Goal: Ask a question: Seek information or help from site administrators or community

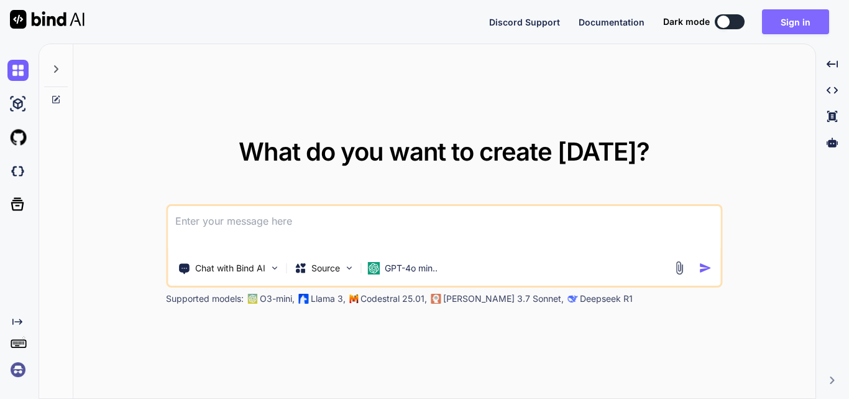
click at [775, 25] on button "Sign in" at bounding box center [795, 21] width 67 height 25
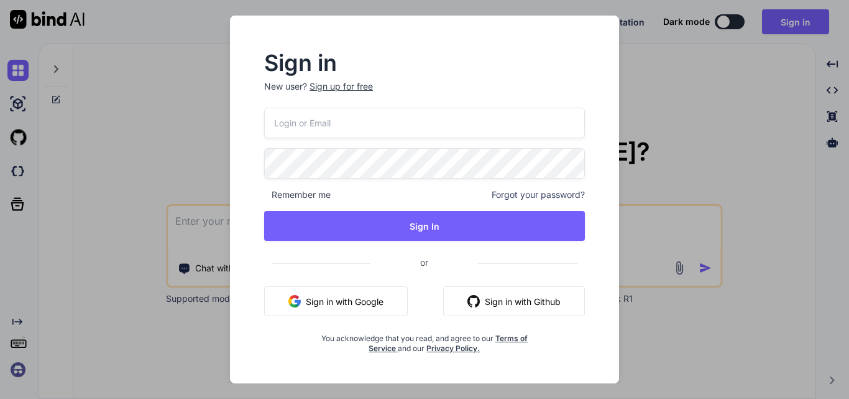
click at [295, 132] on input "email" at bounding box center [424, 123] width 321 height 30
type input "[EMAIL_ADDRESS][DOMAIN_NAME]"
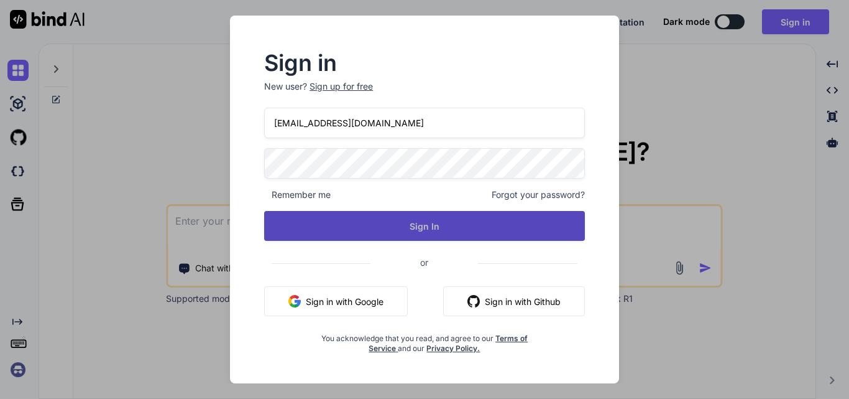
click at [420, 219] on button "Sign In" at bounding box center [424, 226] width 321 height 30
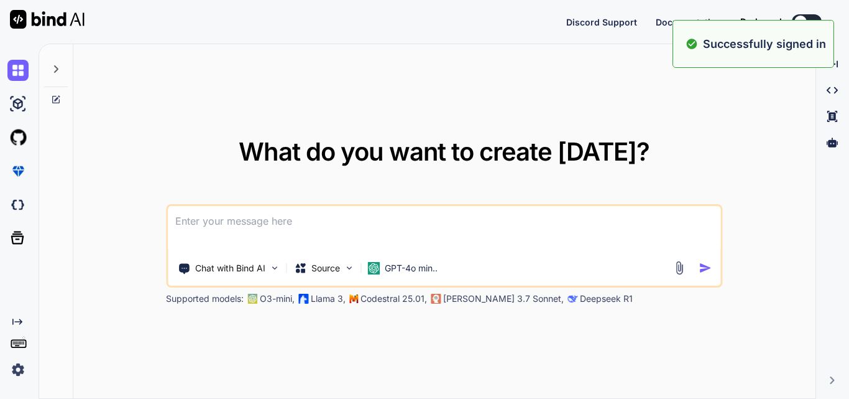
type textarea "x"
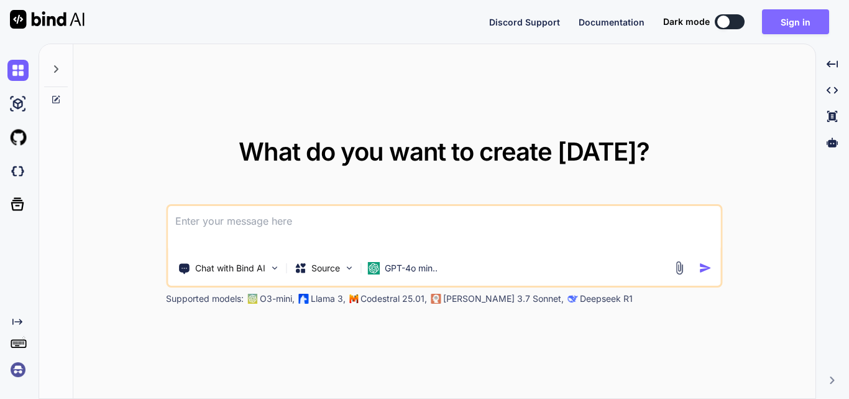
click at [789, 18] on button "Sign in" at bounding box center [795, 21] width 67 height 25
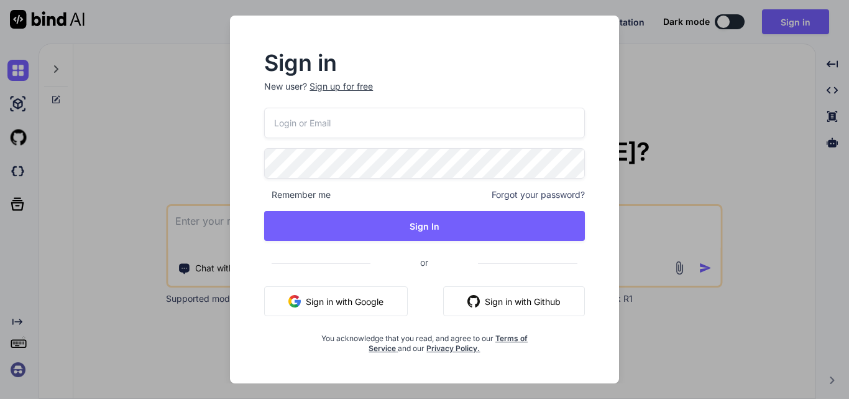
click at [314, 121] on input "email" at bounding box center [424, 123] width 321 height 30
type input "[EMAIL_ADDRESS][DOMAIN_NAME]"
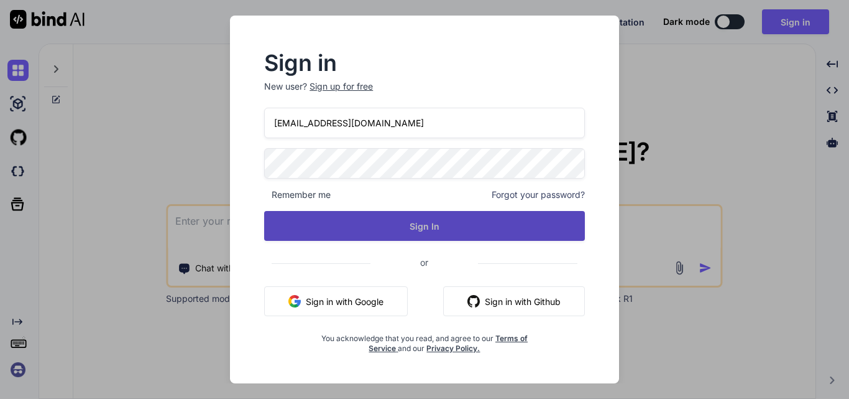
click at [483, 223] on button "Sign In" at bounding box center [424, 226] width 321 height 30
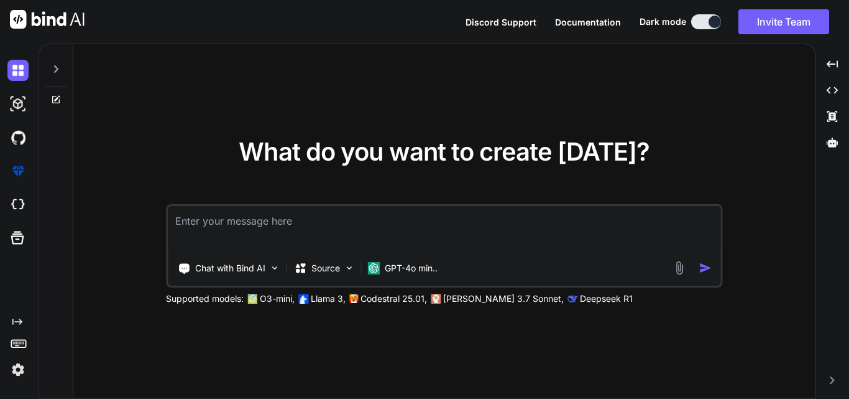
click at [264, 208] on textarea at bounding box center [444, 229] width 553 height 46
type textarea "g"
type textarea "how to integrate aseba api in dotnet"
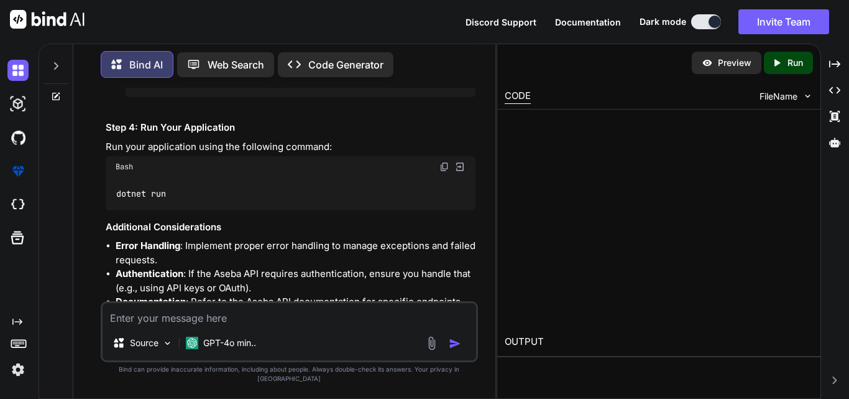
scroll to position [1205, 0]
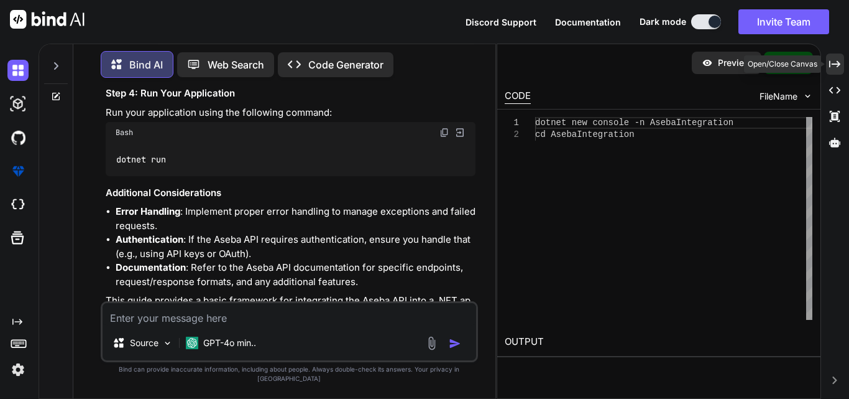
click at [837, 65] on icon "Created with Pixso." at bounding box center [834, 63] width 11 height 11
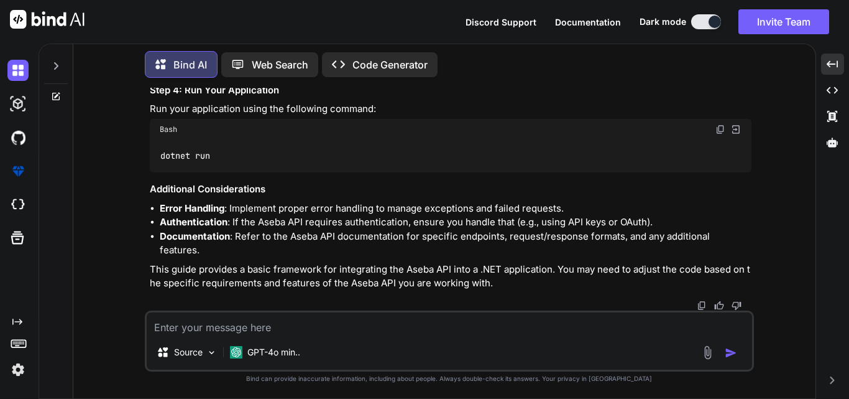
scroll to position [1245, 0]
click at [354, 330] on textarea at bounding box center [450, 323] width 606 height 22
type textarea "i am talking about dotnet core web application"
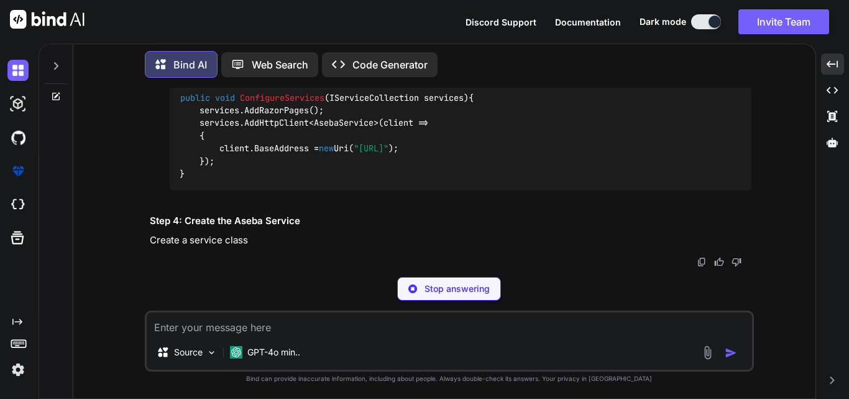
scroll to position [2099, 0]
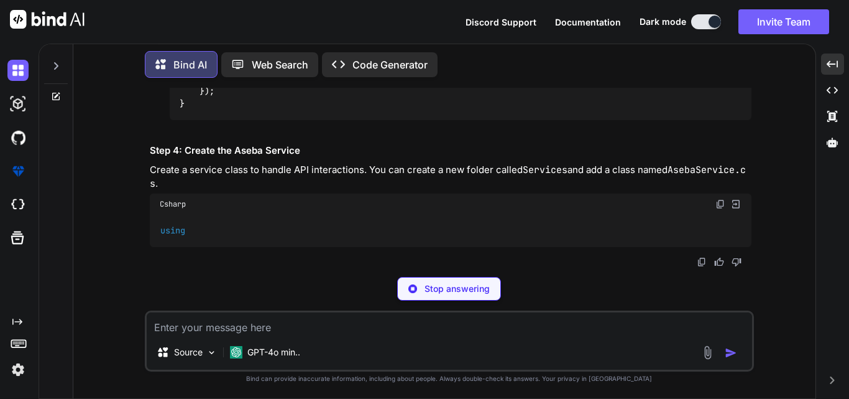
click at [441, 292] on p "Stop answering" at bounding box center [457, 288] width 65 height 12
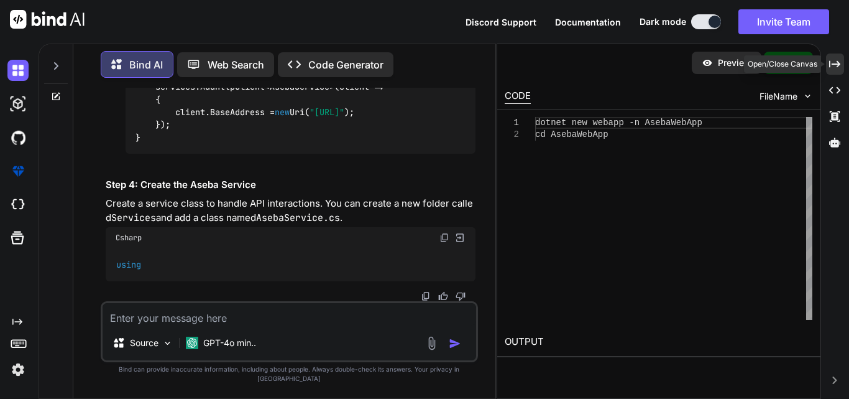
click at [826, 60] on div "Created with Pixso." at bounding box center [835, 63] width 18 height 21
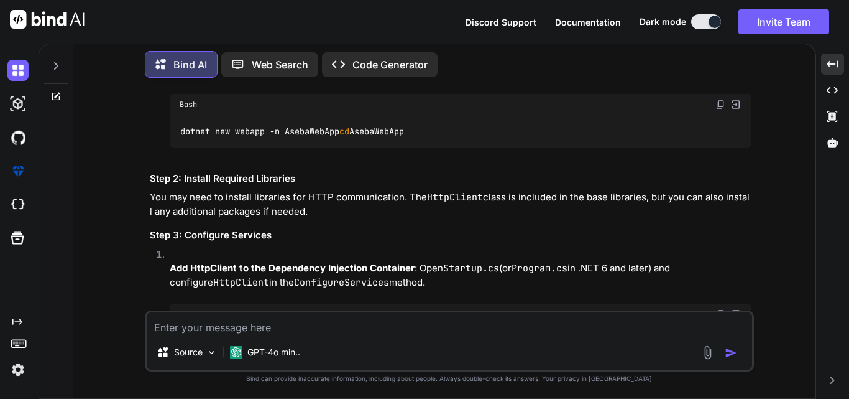
scroll to position [1477, 0]
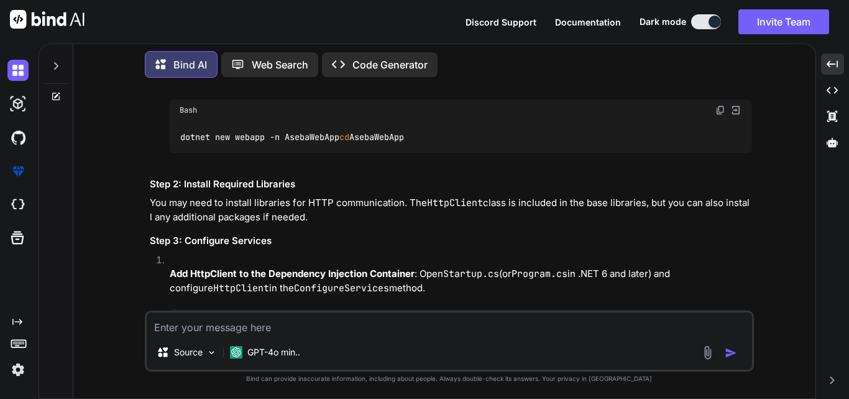
click at [221, 328] on textarea at bounding box center [450, 323] width 606 height 22
paste textarea "Integrating the Aseba API in a .NET application involves several steps, includi…"
type textarea "Integrating the Aseba API in a .NET application involves several steps, includi…"
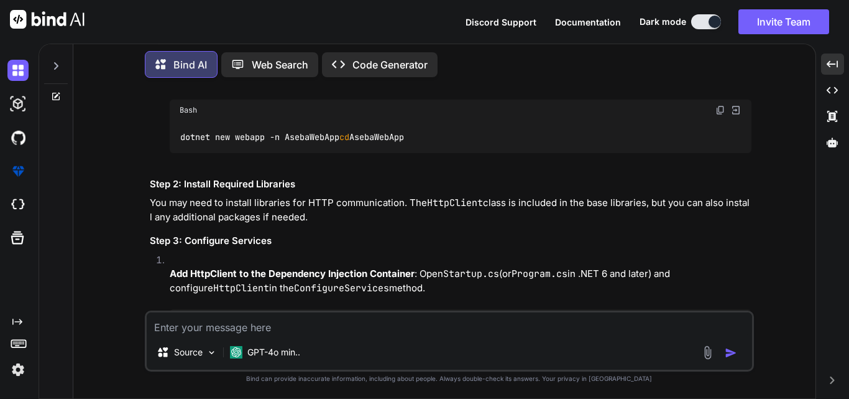
drag, startPoint x: 352, startPoint y: 273, endPoint x: 131, endPoint y: 270, distance: 220.8
click at [131, 270] on div "You how to integrate aseba api in dotnet Bind AI Integrating the Aseba API in a…" at bounding box center [449, 243] width 732 height 310
copy p "i am talking about dotnet core web application"
click at [206, 321] on textarea at bounding box center [450, 323] width 606 height 22
paste textarea "i am talking about dotnet core web application"
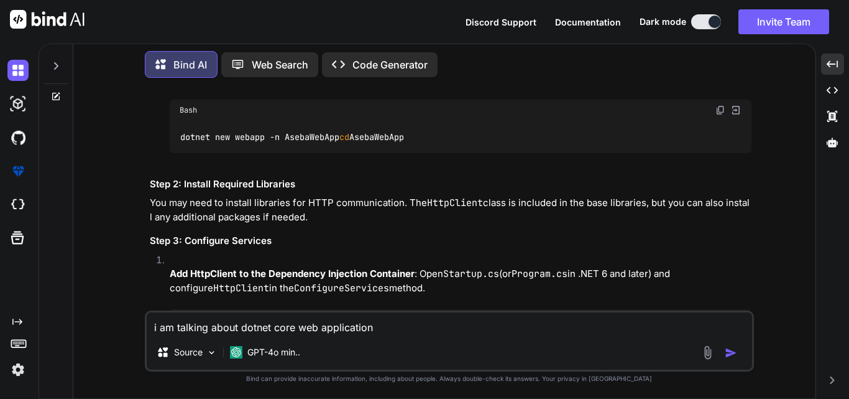
drag, startPoint x: 386, startPoint y: 326, endPoint x: 333, endPoint y: 326, distance: 52.9
click at [333, 326] on textarea "i am talking about dotnet core web application" at bounding box center [450, 323] width 606 height 22
type textarea "i am talking about dotnet core web api"
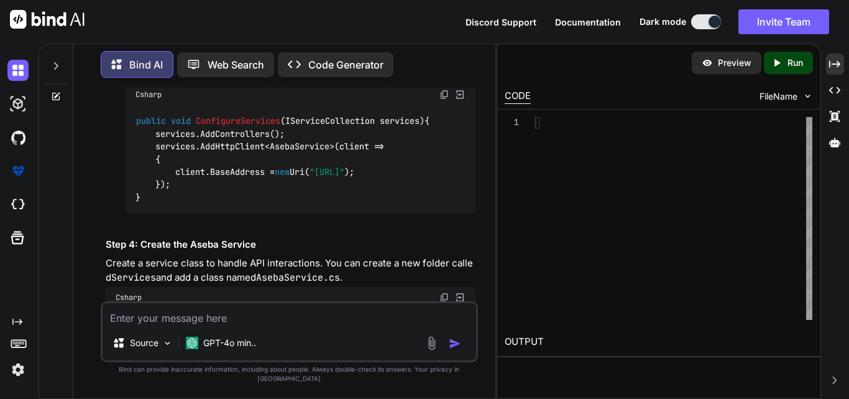
scroll to position [3100, 0]
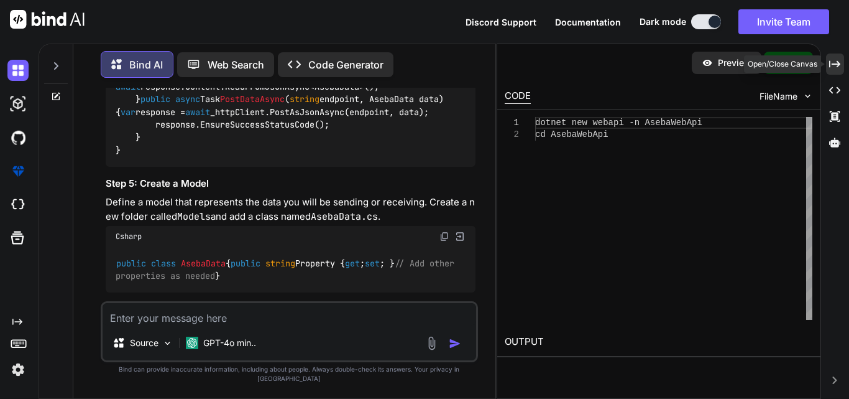
click at [835, 65] on icon "Created with Pixso." at bounding box center [834, 63] width 11 height 11
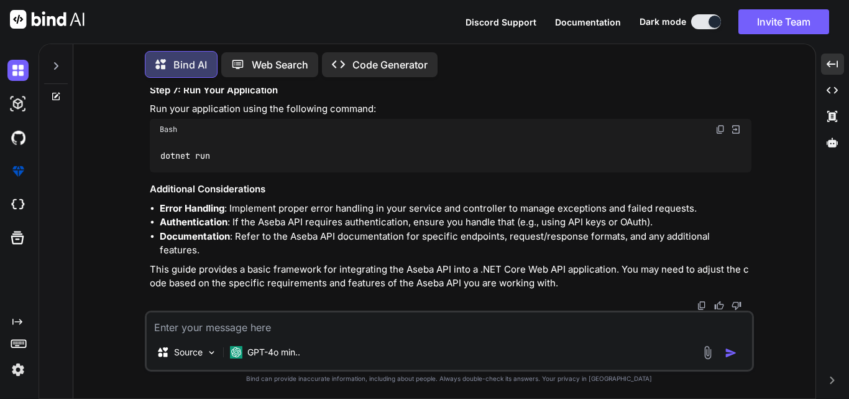
scroll to position [4025, 0]
click at [267, 325] on textarea at bounding box center [450, 323] width 606 height 22
paste textarea "ASEBA API integration"
type textarea "ASEBA API integration"
click at [731, 351] on img "button" at bounding box center [731, 352] width 12 height 12
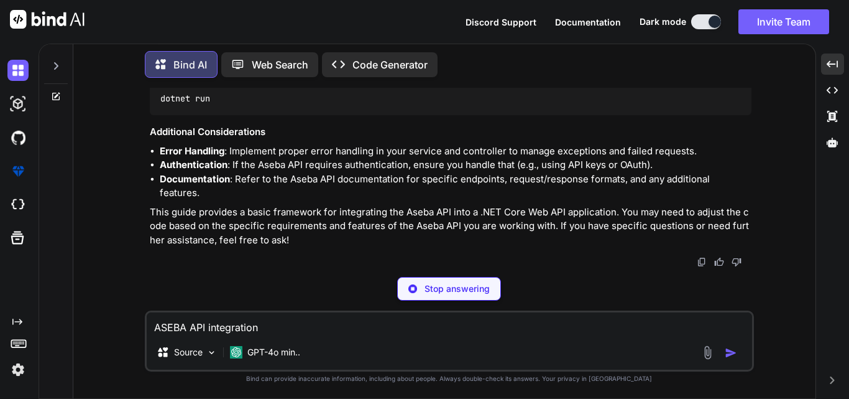
scroll to position [5793, 0]
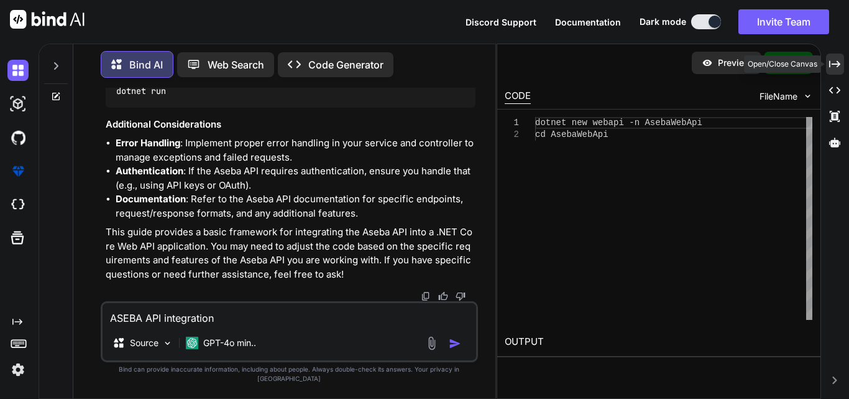
click at [838, 65] on icon "Created with Pixso." at bounding box center [834, 63] width 11 height 11
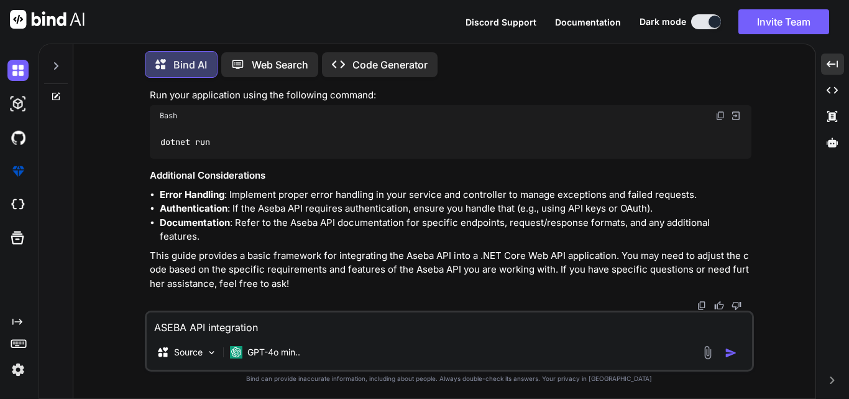
scroll to position [5935, 0]
click at [229, 325] on textarea at bounding box center [450, 323] width 606 height 22
paste textarea "ASEBA® ([PERSON_NAME] System of Empirically Based Assessment)"
type textarea "ASEBA® ([PERSON_NAME] System of Empirically Based Assessment) api"
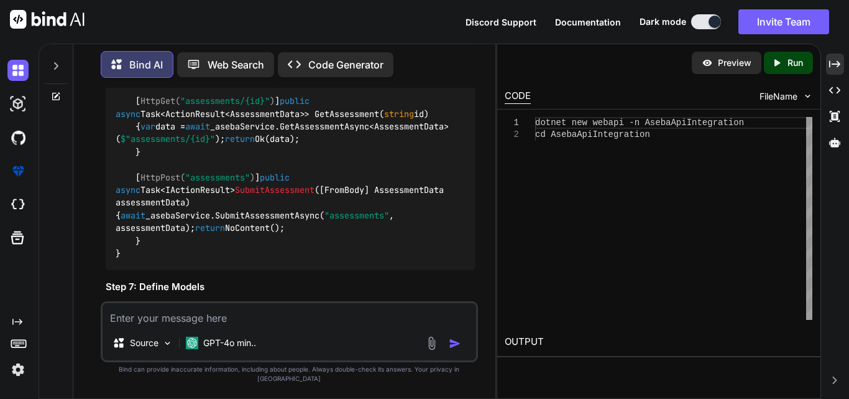
scroll to position [7091, 0]
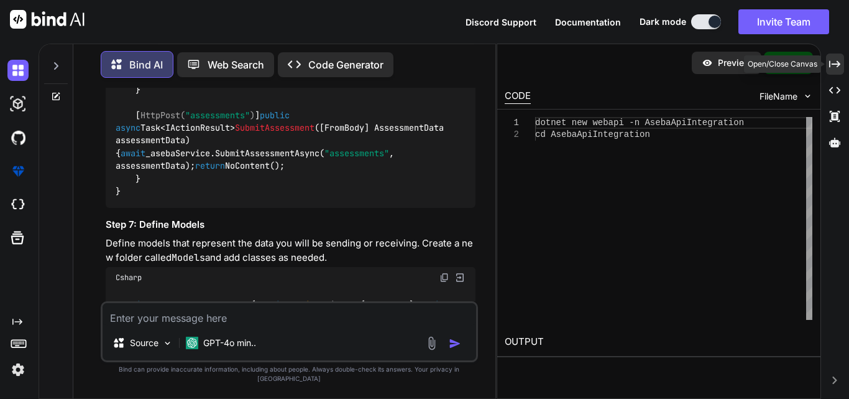
click at [841, 65] on div "Created with Pixso." at bounding box center [835, 63] width 18 height 21
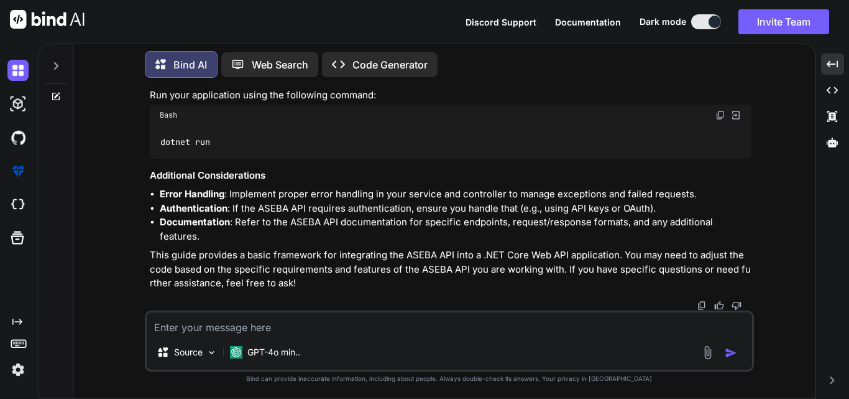
scroll to position [7963, 0]
click at [268, 326] on textarea at bounding box center [450, 323] width 606 height 22
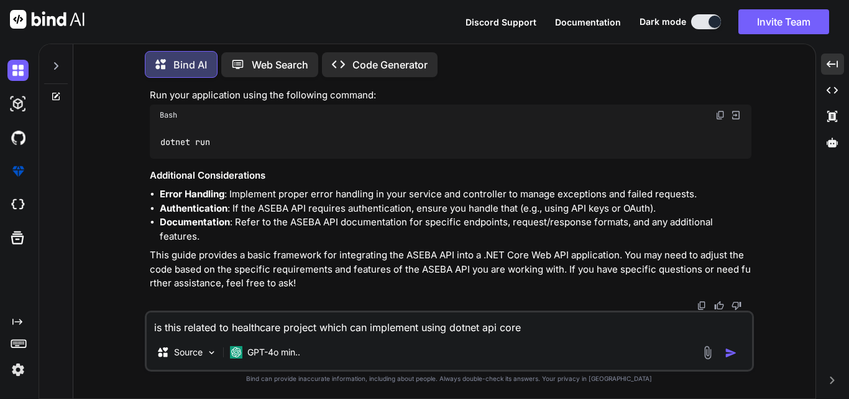
type textarea "is this related to healthcare project which can implement using dotnet api core?"
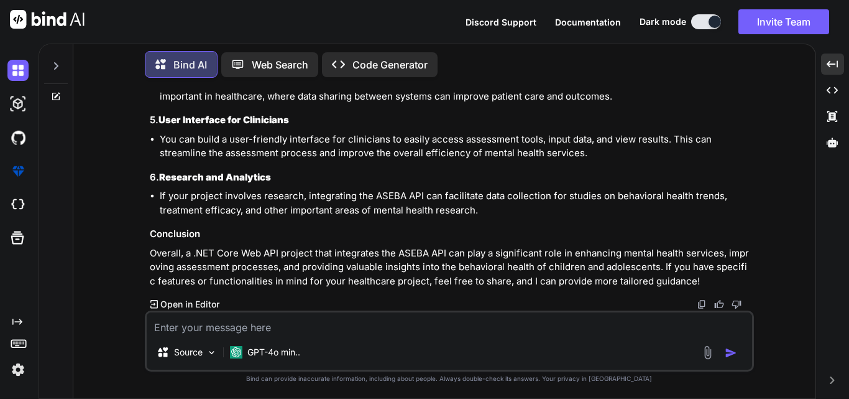
scroll to position [8529, 0]
click at [341, 320] on textarea at bounding box center [450, 323] width 606 height 22
type textarea "how can we implement"
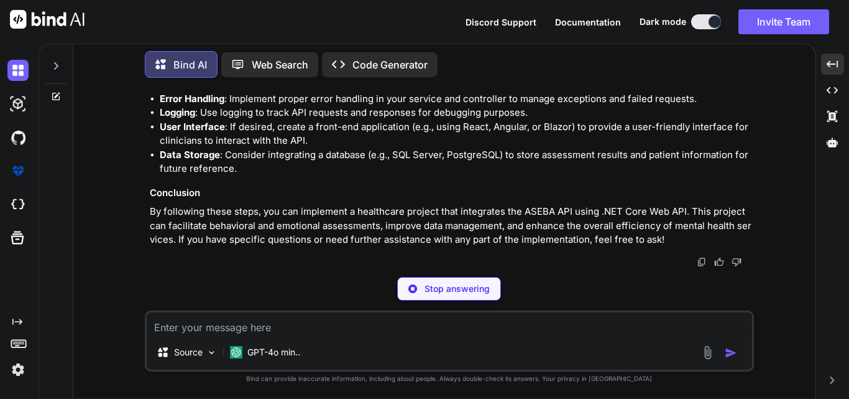
scroll to position [11965, 0]
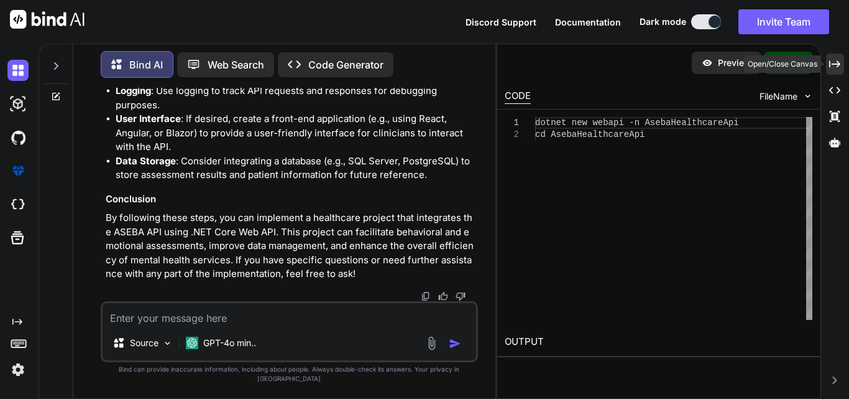
click at [833, 63] on icon "Created with Pixso." at bounding box center [834, 63] width 11 height 11
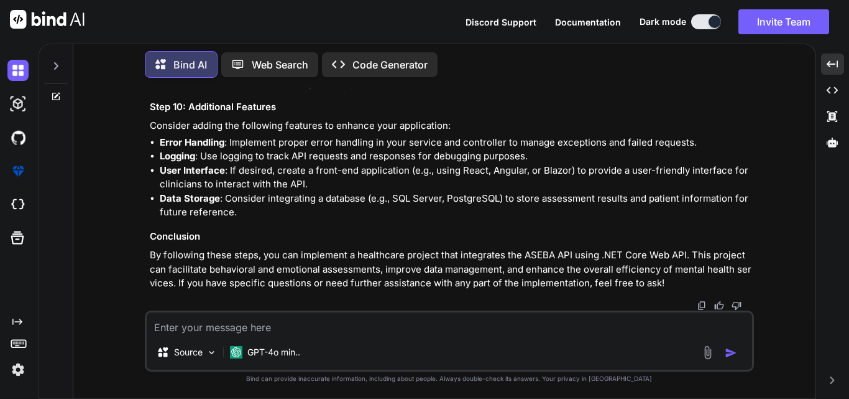
click at [289, 321] on textarea at bounding box center [450, 323] width 606 height 22
type textarea "where to get aseba api and features"
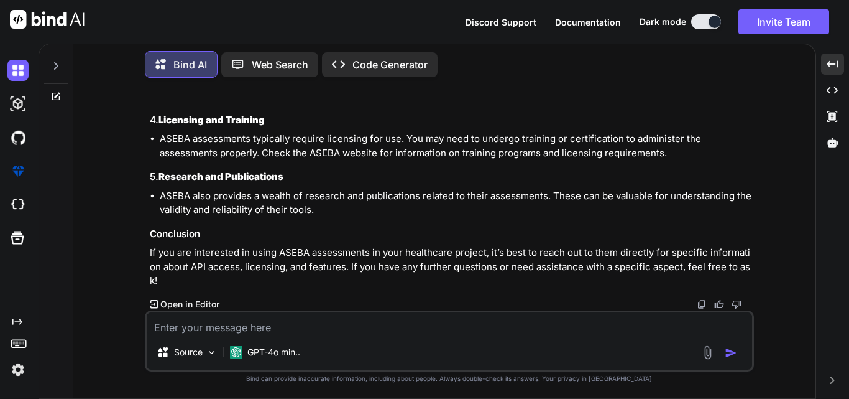
scroll to position [10839, 0]
click at [338, 326] on textarea at bounding box center [450, 323] width 606 height 22
type textarea "unable to find anything to integrate and related to dontnet api"
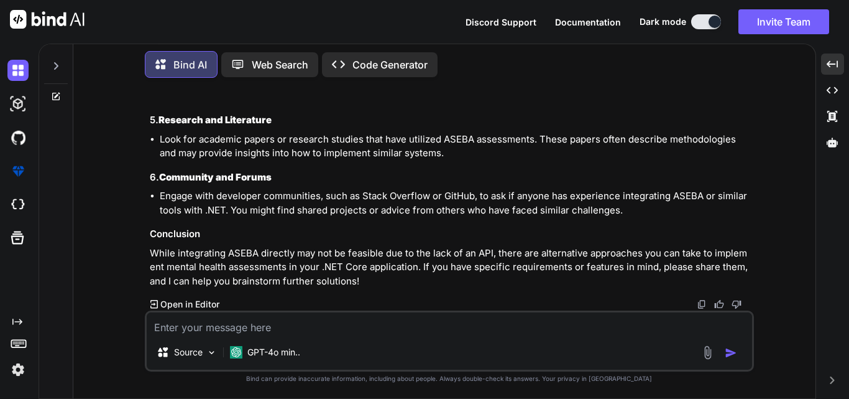
scroll to position [11862, 0]
